Goal: Task Accomplishment & Management: Complete application form

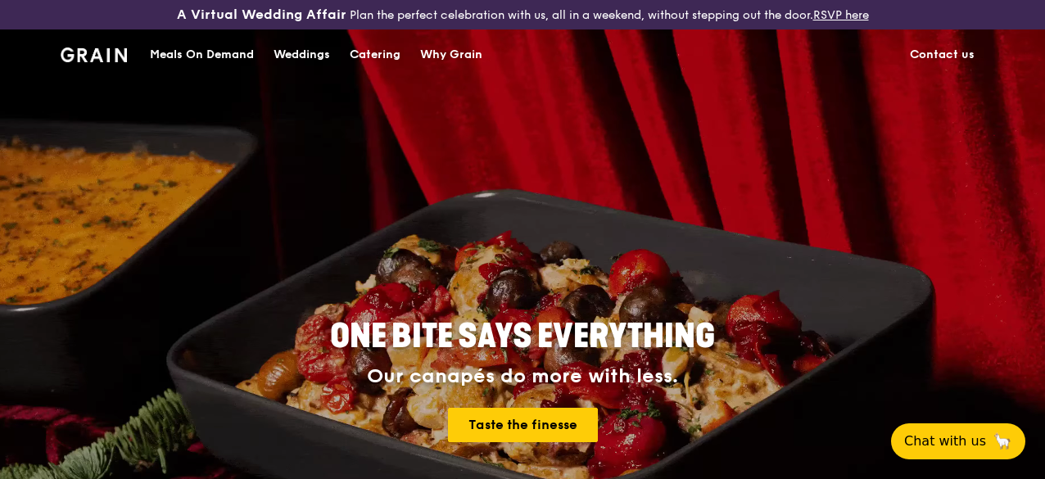
click at [369, 63] on div "Catering" at bounding box center [375, 54] width 51 height 49
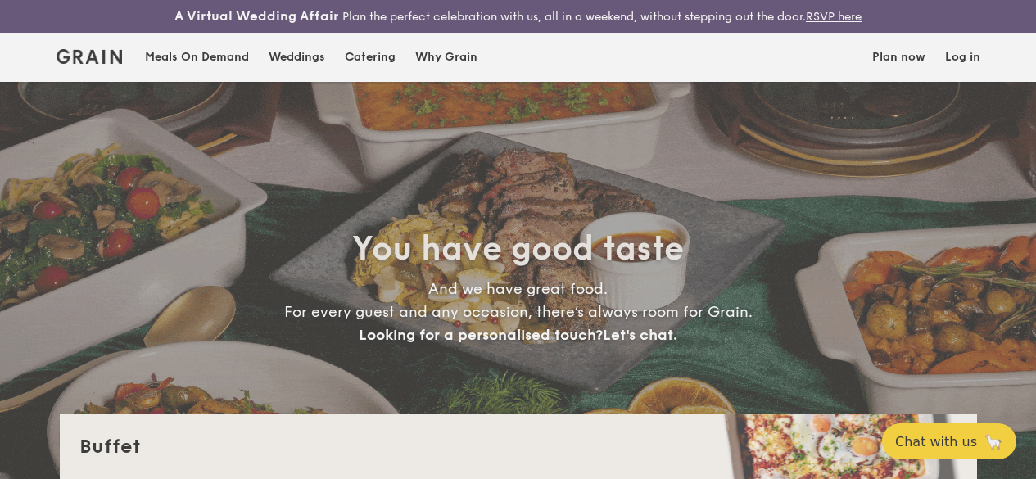
select select
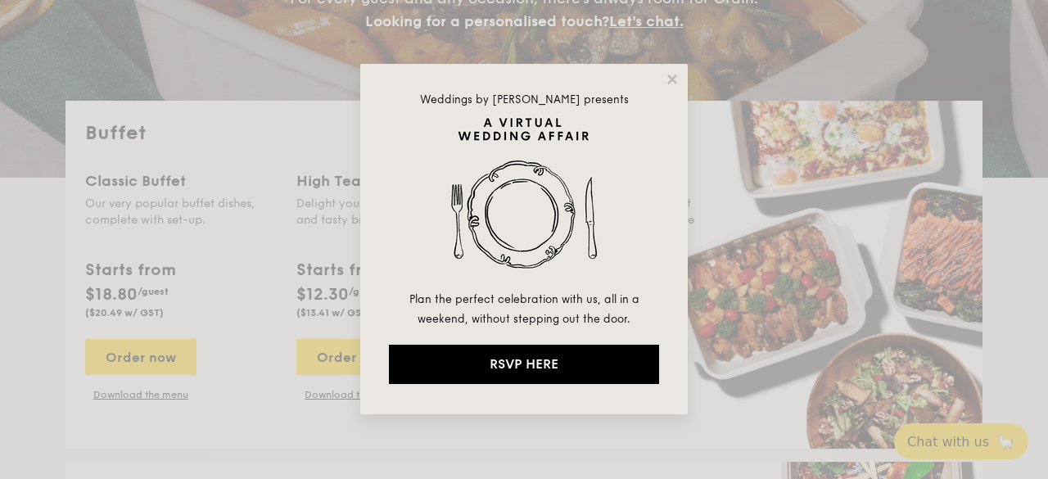
click at [662, 76] on div "Weddings by Grain presents Plan the perfect celebration with us, all in a weeke…" at bounding box center [524, 239] width 328 height 350
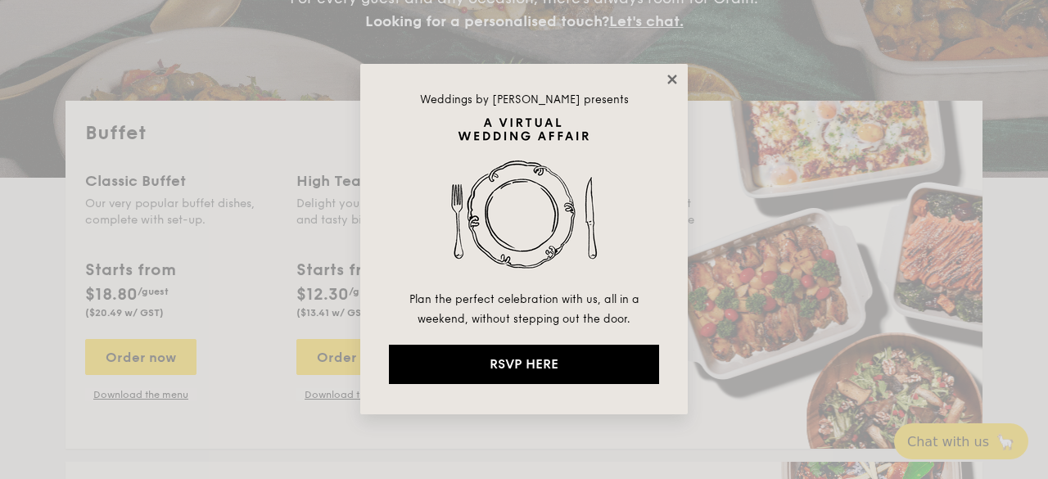
click at [673, 76] on icon at bounding box center [672, 79] width 15 height 15
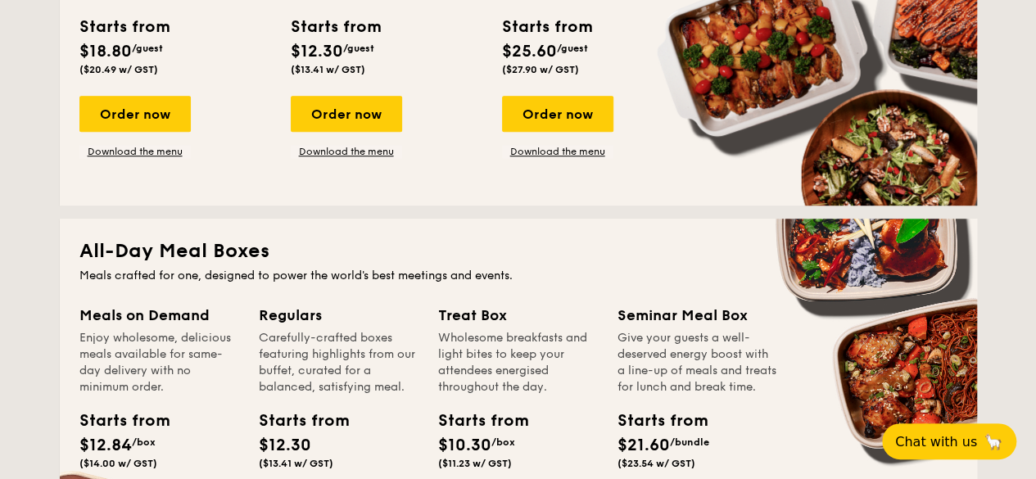
scroll to position [617, 0]
